Goal: Task Accomplishment & Management: Manage account settings

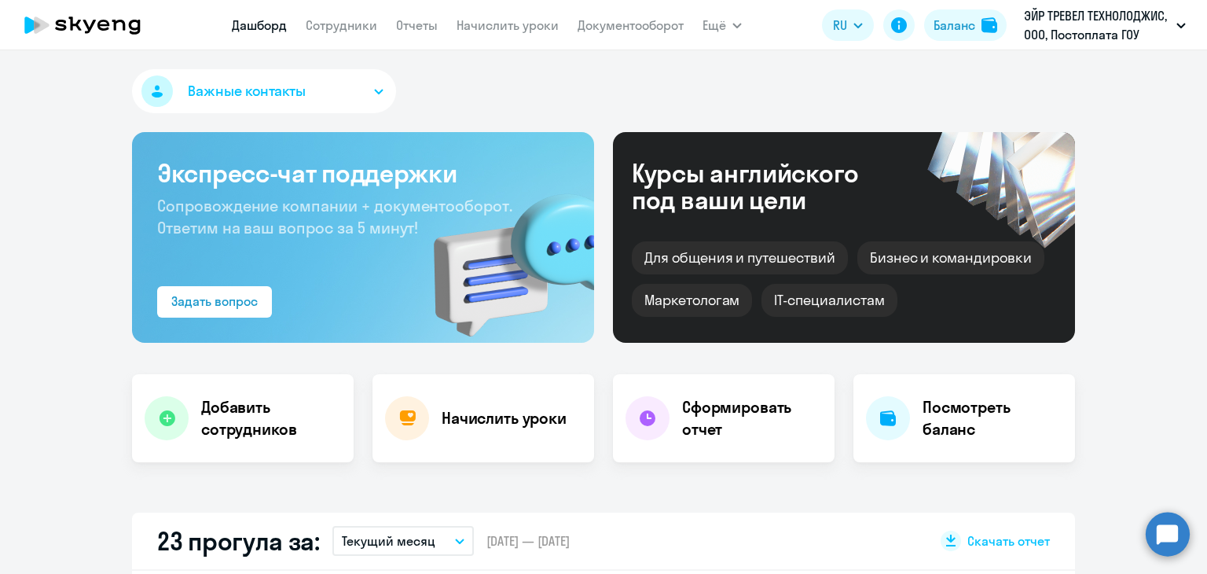
select select "30"
click at [353, 27] on link "Сотрудники" at bounding box center [342, 25] width 72 height 16
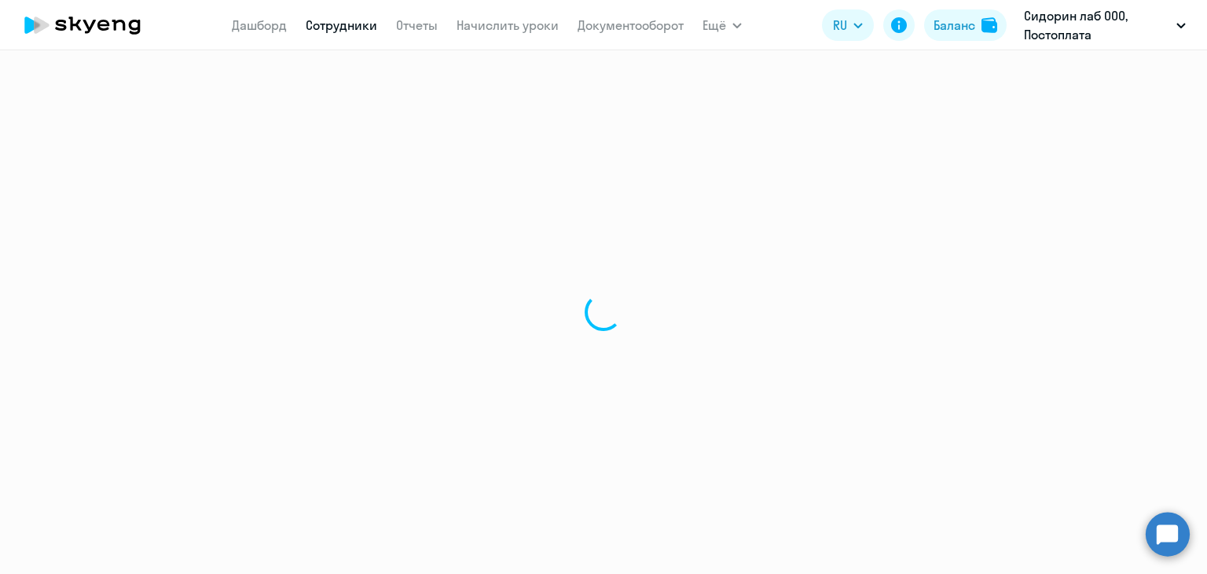
select select "30"
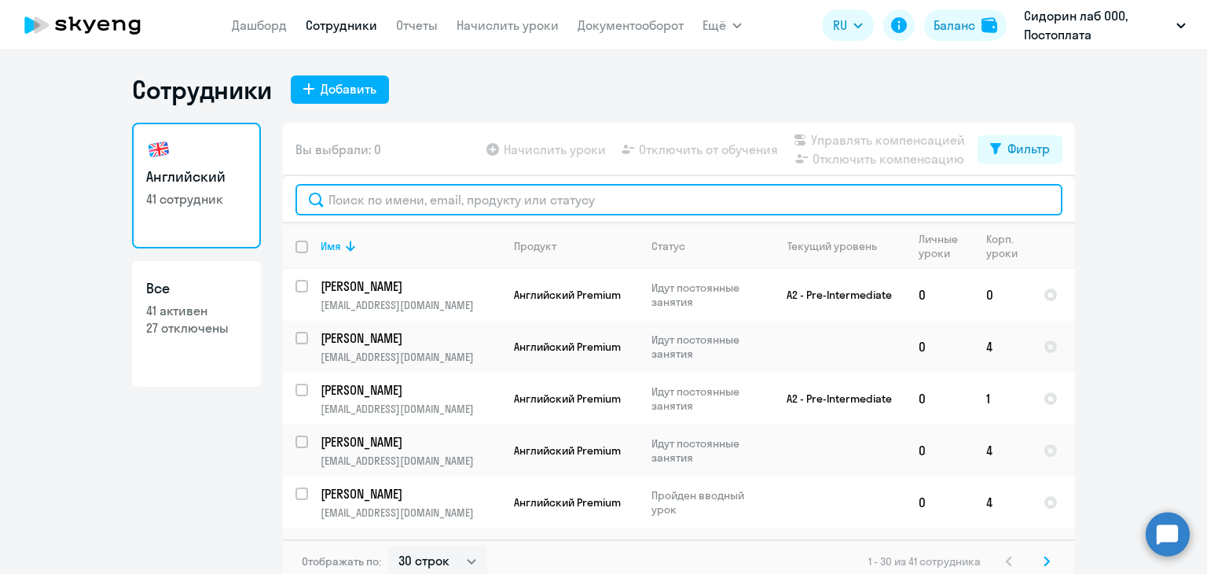
click at [463, 193] on input "text" at bounding box center [679, 199] width 767 height 31
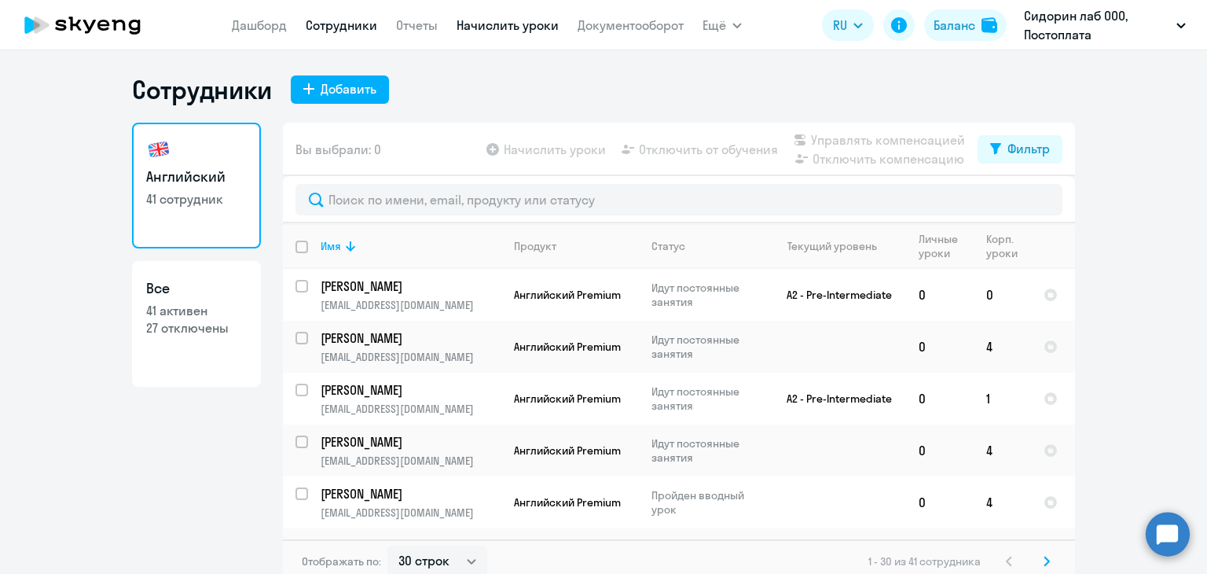
click at [512, 28] on link "Начислить уроки" at bounding box center [508, 25] width 102 height 16
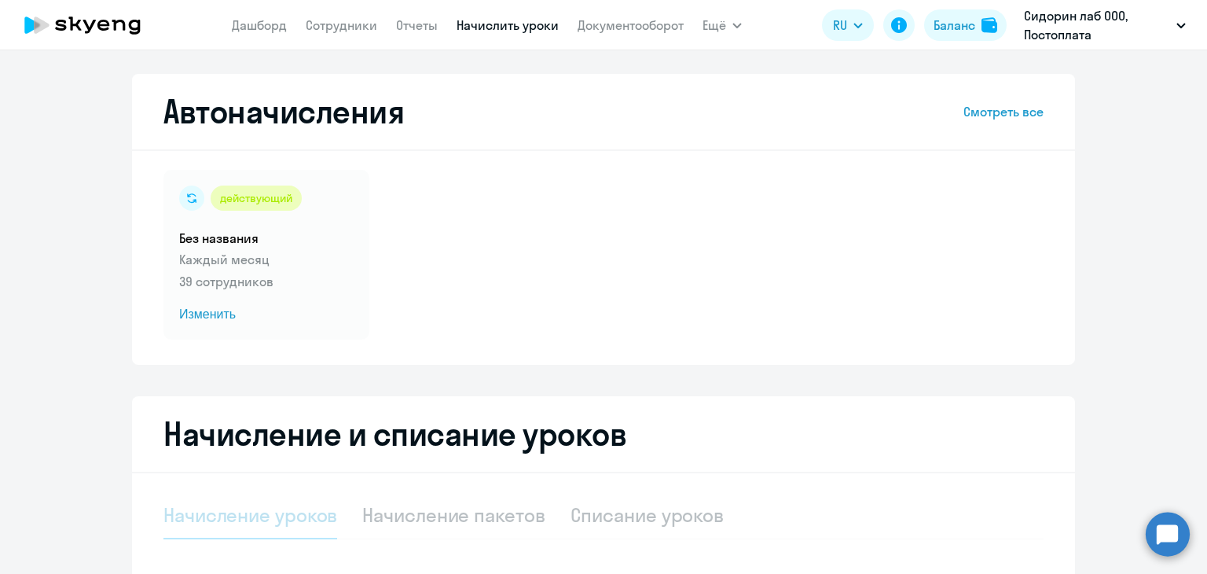
select select "10"
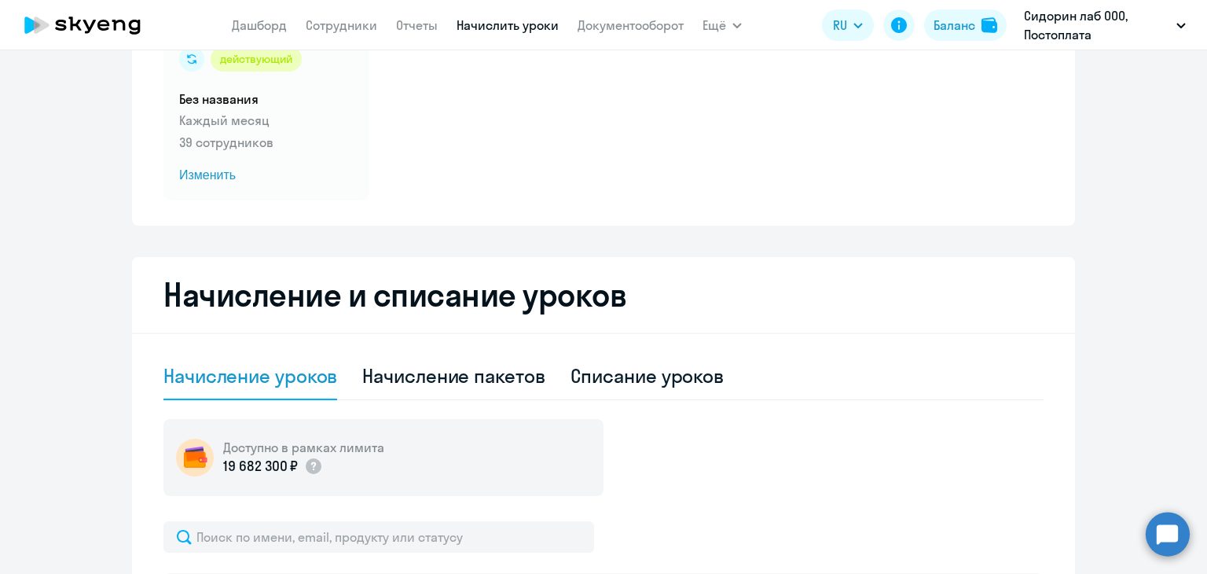
scroll to position [236, 0]
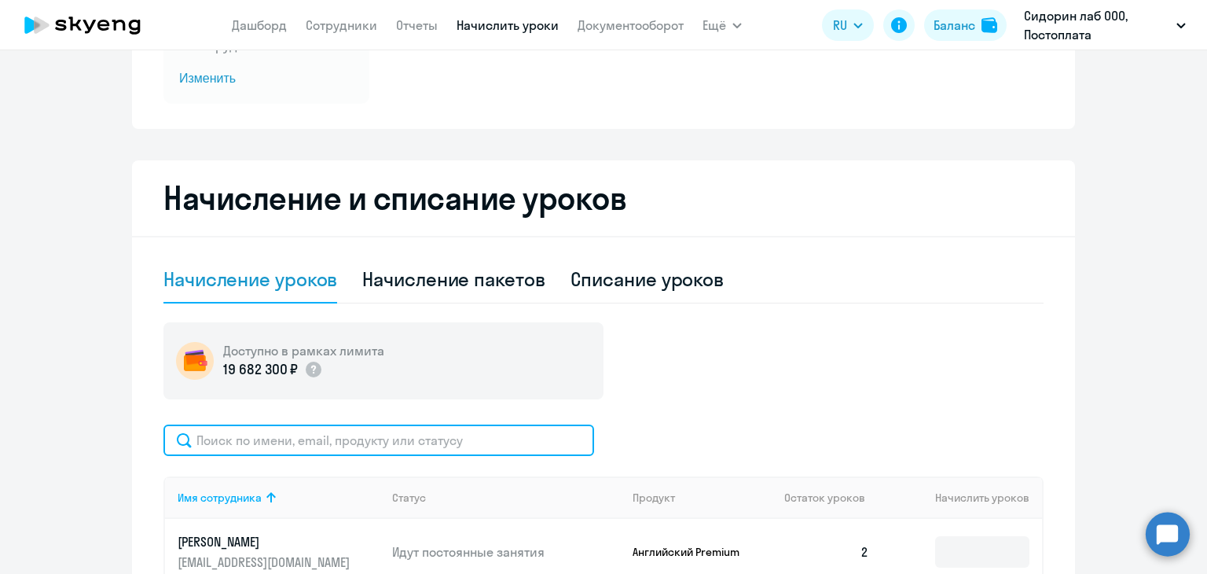
click at [308, 435] on input "text" at bounding box center [378, 439] width 431 height 31
click at [259, 439] on input "text" at bounding box center [378, 439] width 431 height 31
paste input "osh@sidorinlab.ru"
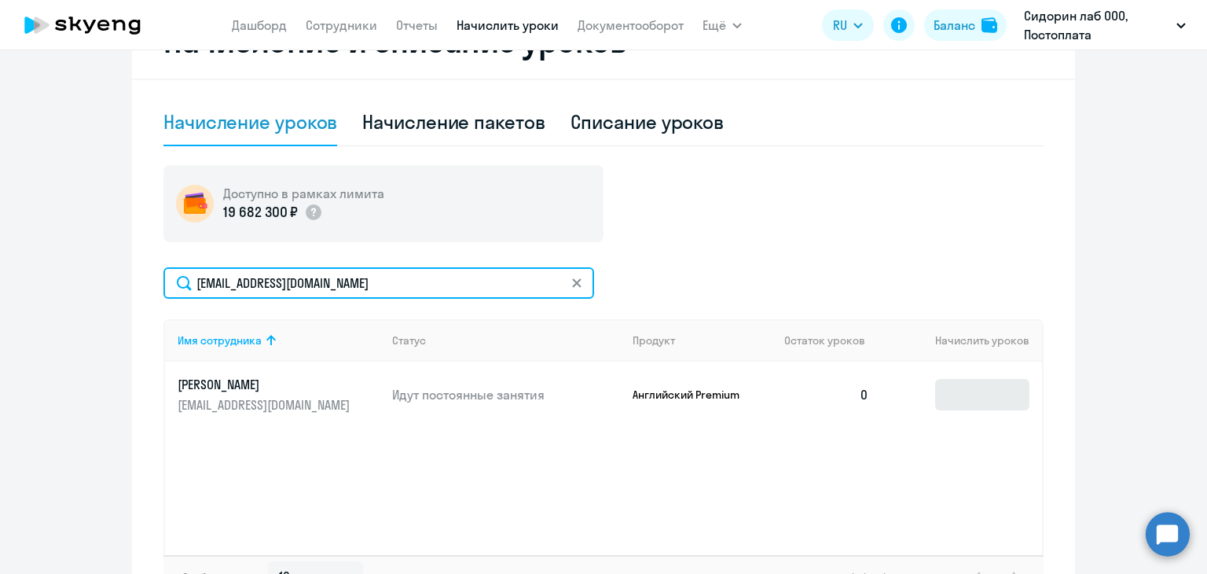
type input "osh@sidorinlab.ru"
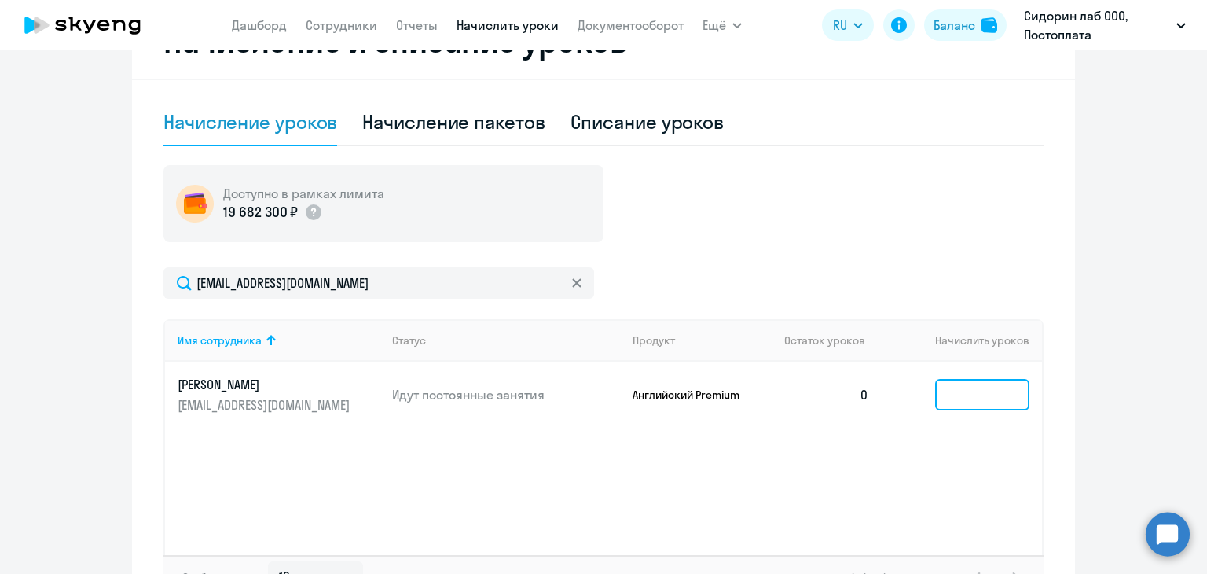
click at [950, 404] on input at bounding box center [982, 394] width 94 height 31
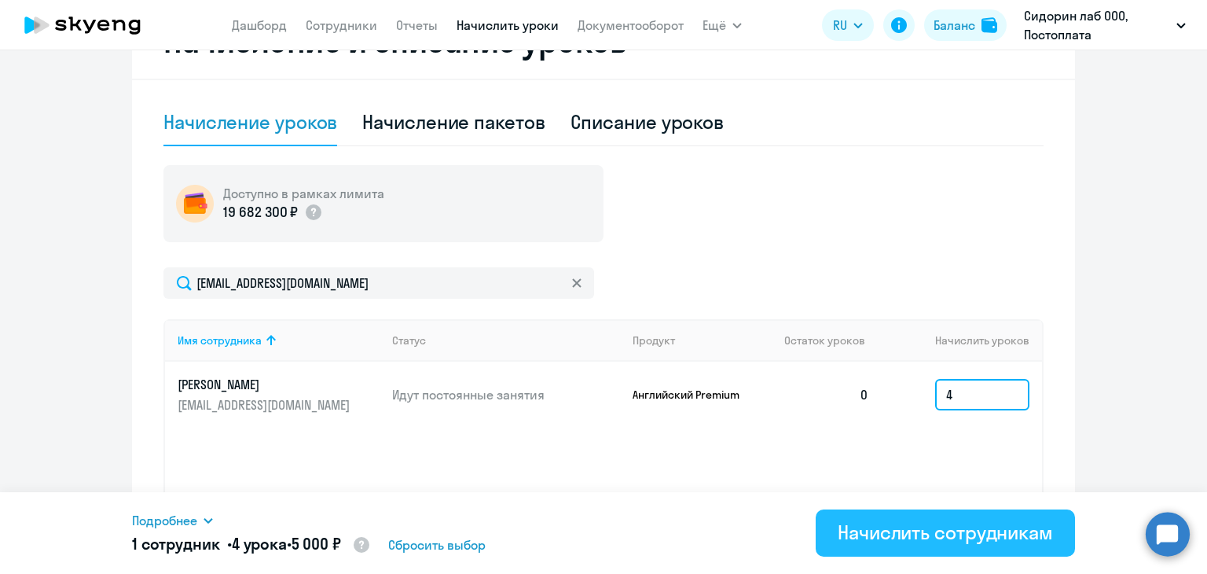
type input "4"
click at [884, 527] on div "Начислить сотрудникам" at bounding box center [945, 532] width 215 height 25
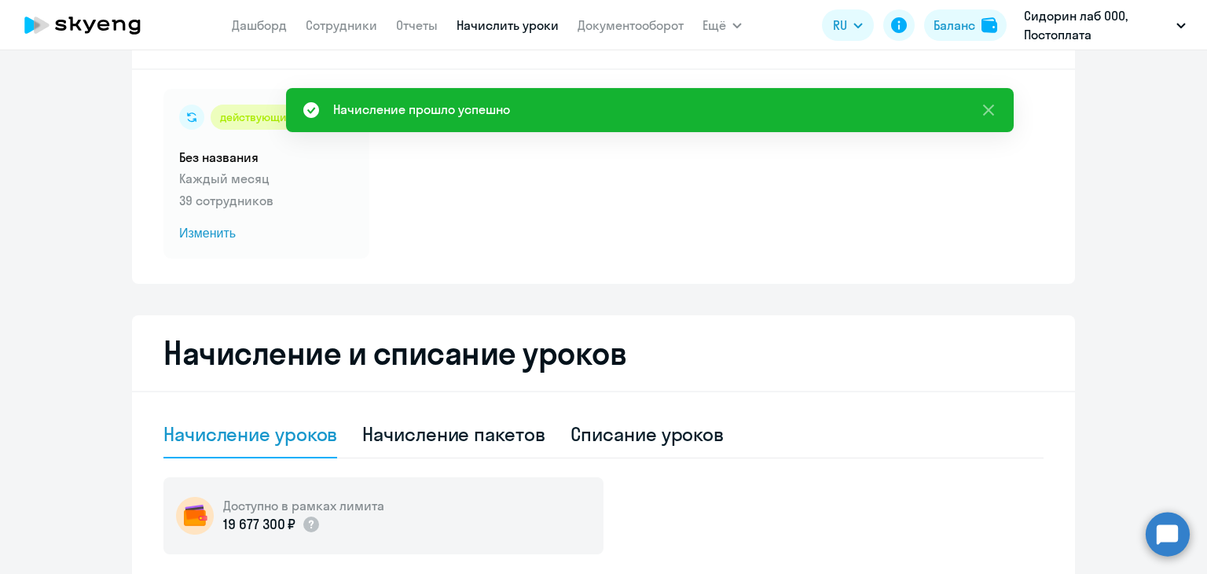
scroll to position [79, 0]
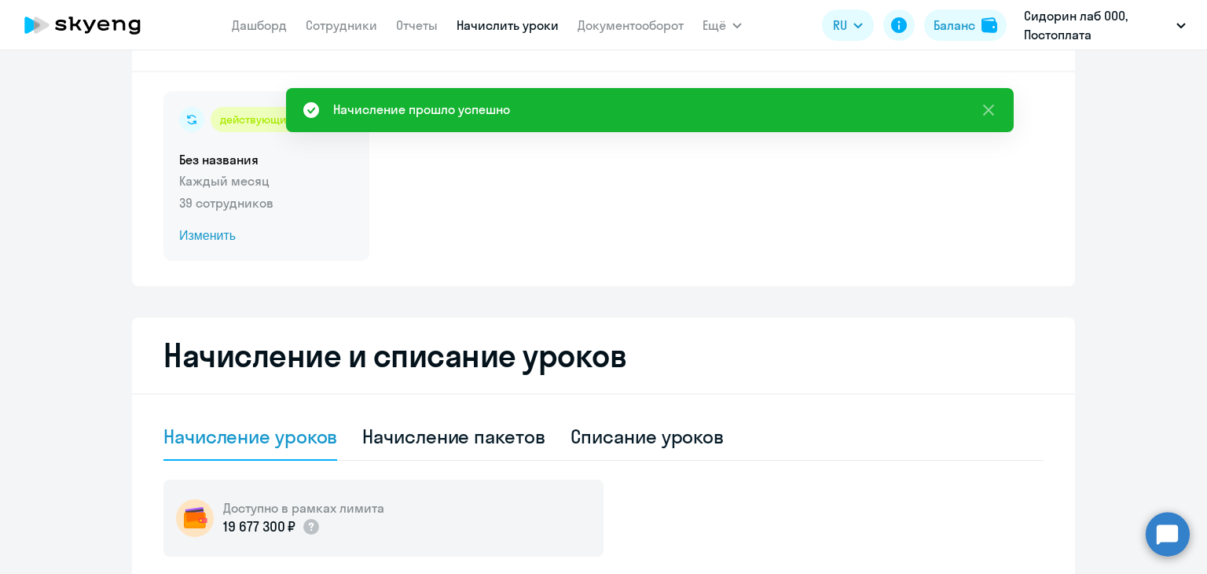
click at [206, 233] on span "Изменить" at bounding box center [266, 235] width 175 height 19
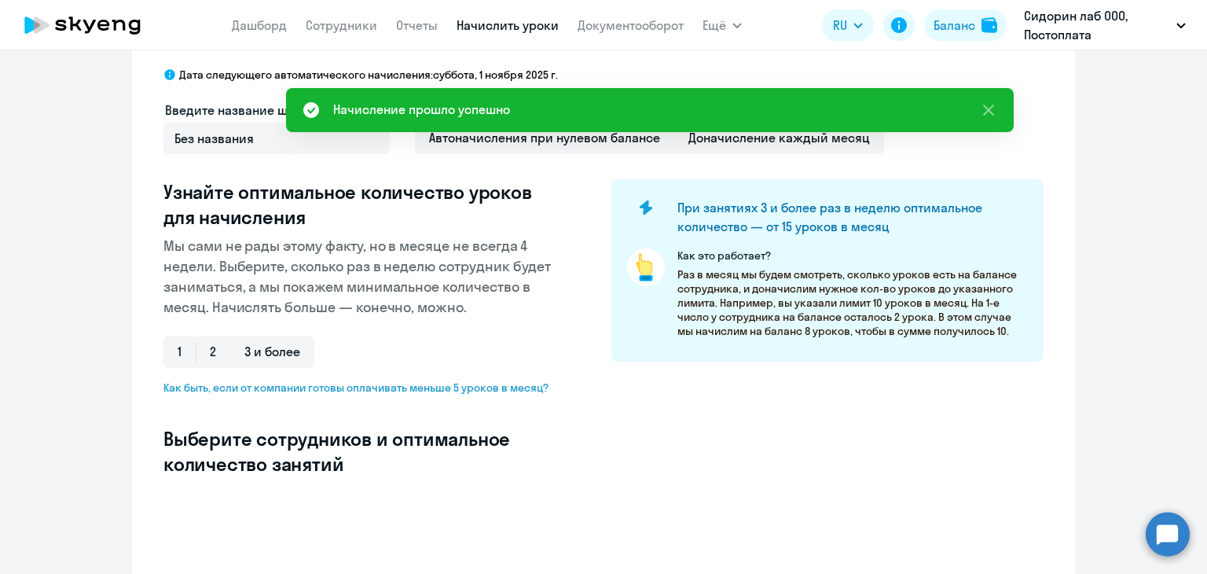
select select "10"
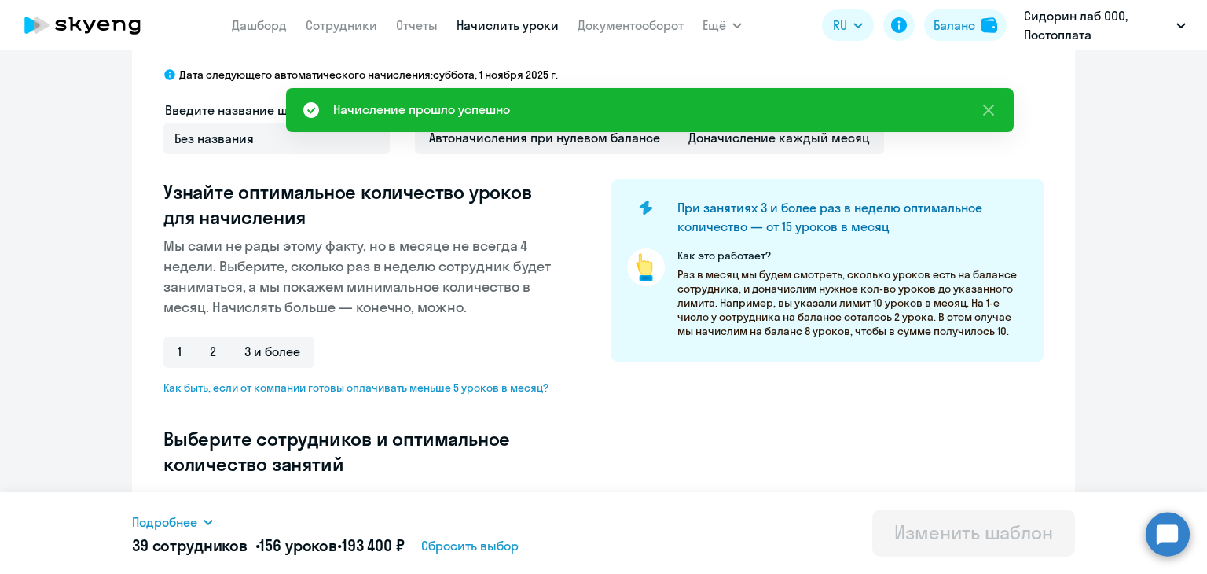
scroll to position [393, 0]
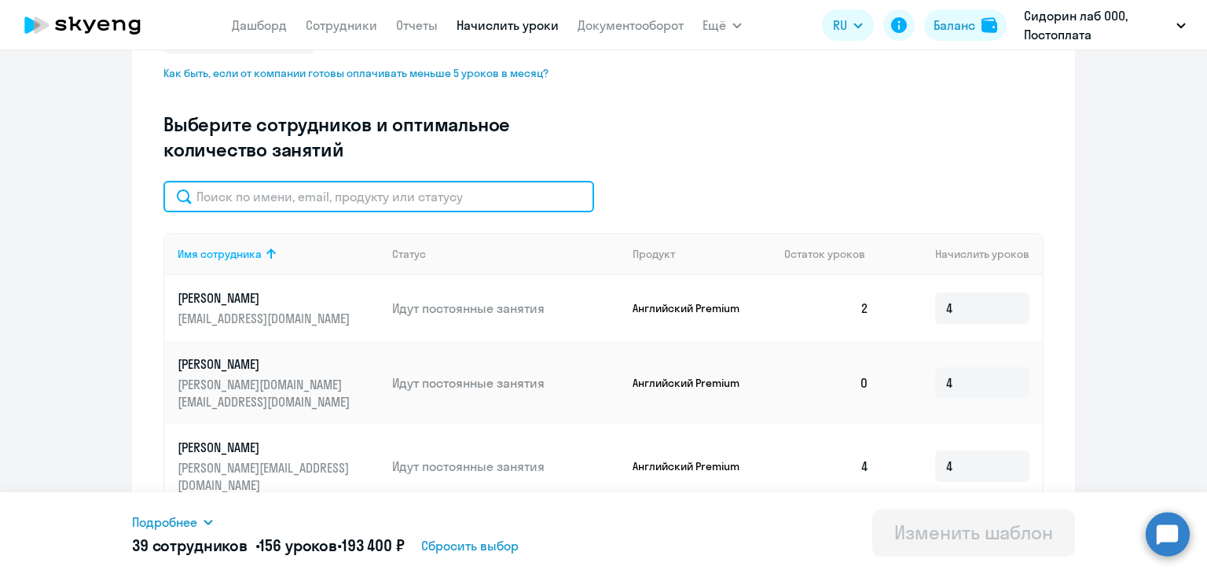
click at [311, 193] on input "text" at bounding box center [378, 196] width 431 height 31
paste input "osh@sidorinlab.ru"
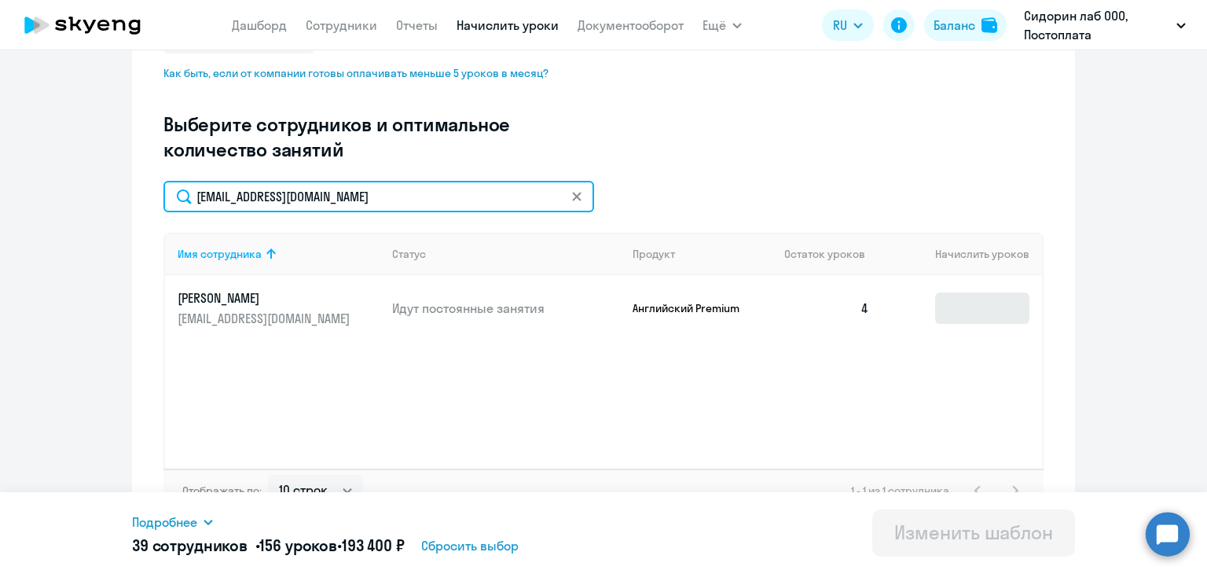
type input "osh@sidorinlab.ru"
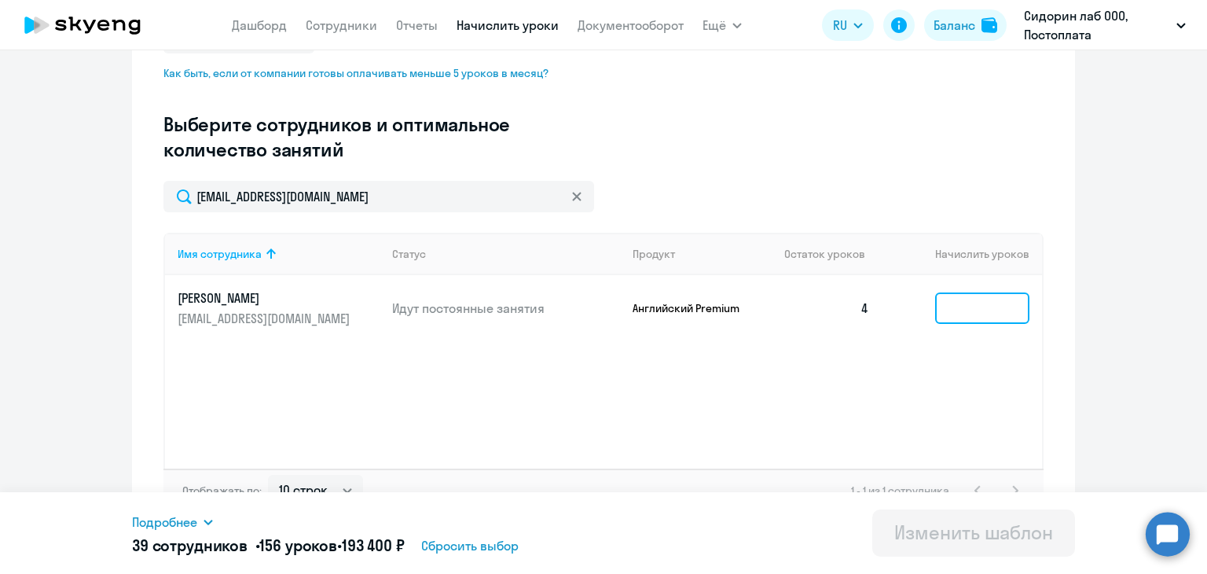
click at [1002, 309] on input at bounding box center [982, 307] width 94 height 31
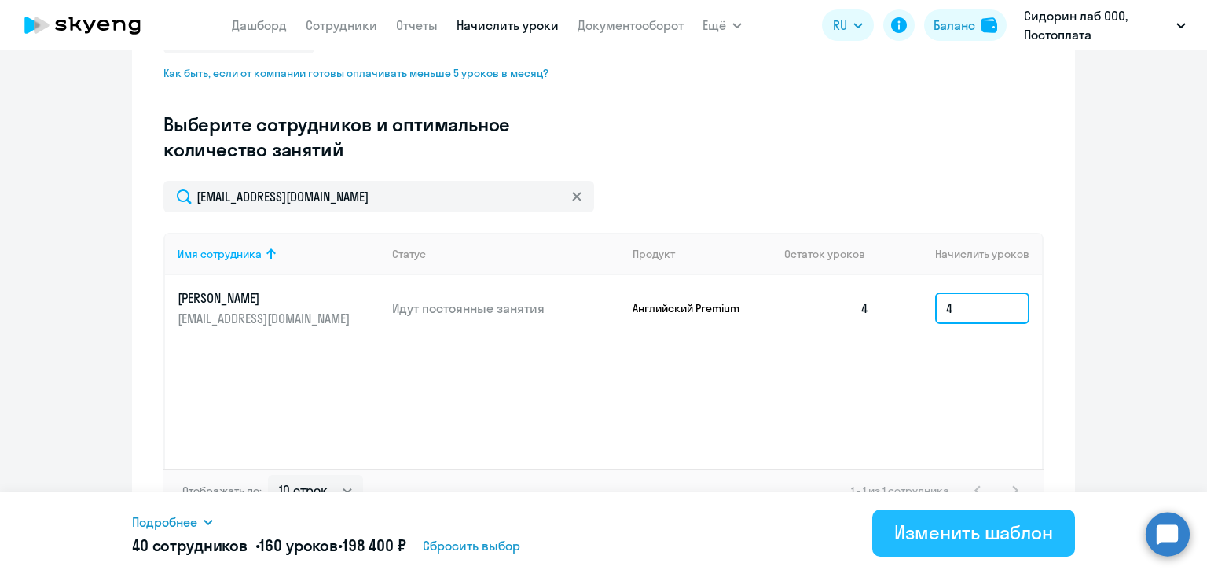
type input "4"
click at [951, 538] on div "Изменить шаблон" at bounding box center [974, 532] width 159 height 25
